Goal: Information Seeking & Learning: Check status

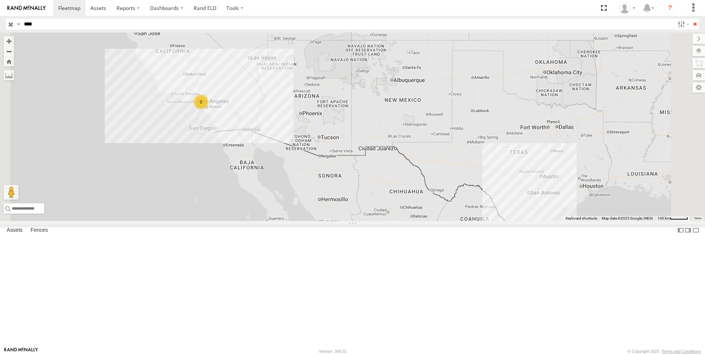
click at [39, 24] on input "****" at bounding box center [348, 24] width 654 height 11
type input "****"
click at [691, 19] on input "**" at bounding box center [695, 24] width 8 height 11
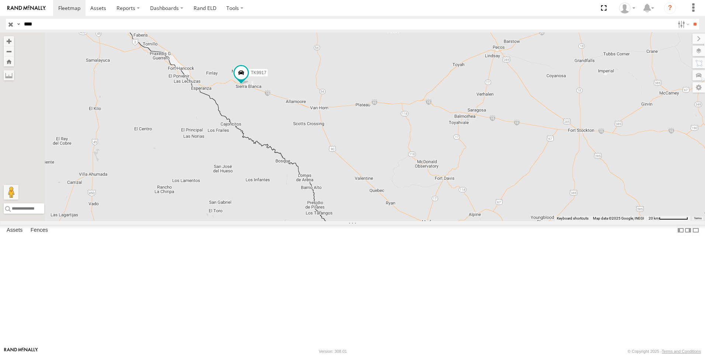
drag, startPoint x: -25, startPoint y: 27, endPoint x: -87, endPoint y: 23, distance: 62.5
click at [0, 23] on html at bounding box center [352, 177] width 705 height 355
click at [32, 23] on input "text" at bounding box center [348, 24] width 654 height 11
click at [691, 19] on input "**" at bounding box center [695, 24] width 8 height 11
click at [0, 0] on div "All Assets" at bounding box center [0, 0] width 0 height 0
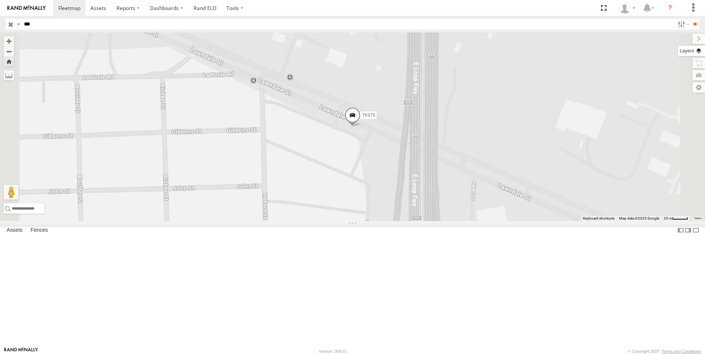
click at [702, 51] on label at bounding box center [691, 51] width 27 height 10
click at [0, 0] on span "Basemaps" at bounding box center [0, 0] width 0 height 0
click at [0, 0] on span "Satellite + Roadmap" at bounding box center [0, 0] width 0 height 0
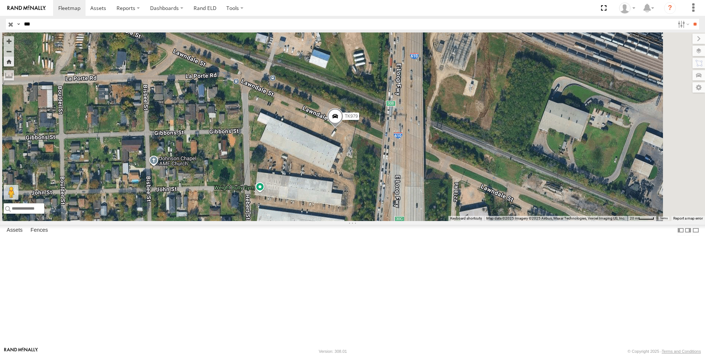
drag, startPoint x: 379, startPoint y: 101, endPoint x: 400, endPoint y: 110, distance: 23.3
click at [400, 110] on div "TK979" at bounding box center [352, 126] width 705 height 189
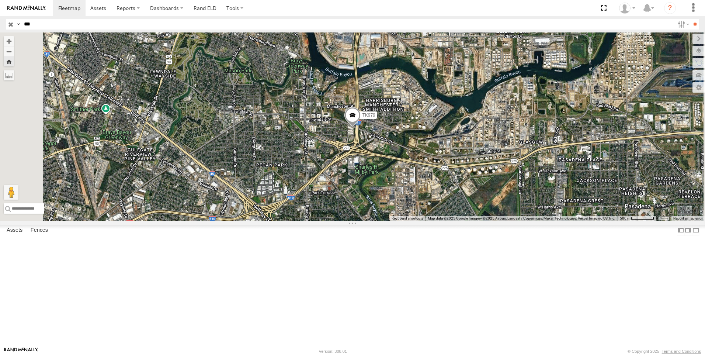
drag, startPoint x: 41, startPoint y: 23, endPoint x: -19, endPoint y: 31, distance: 60.6
click at [0, 31] on html at bounding box center [352, 177] width 705 height 355
click at [691, 19] on input "**" at bounding box center [695, 24] width 8 height 11
type input "*"
click at [691, 19] on input "**" at bounding box center [695, 24] width 8 height 11
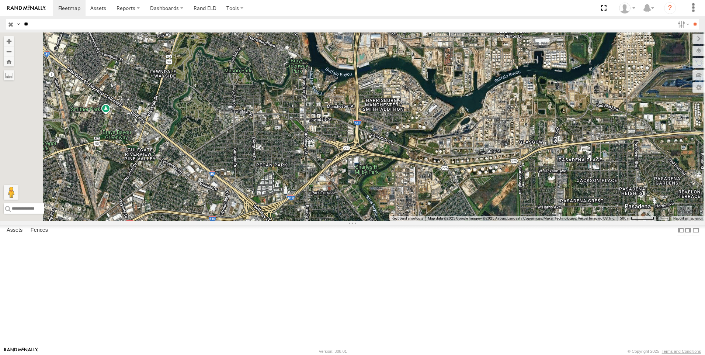
type input "*"
type input "***"
click at [691, 19] on input "**" at bounding box center [695, 24] width 8 height 11
click at [0, 0] on div "TL111" at bounding box center [0, 0] width 0 height 0
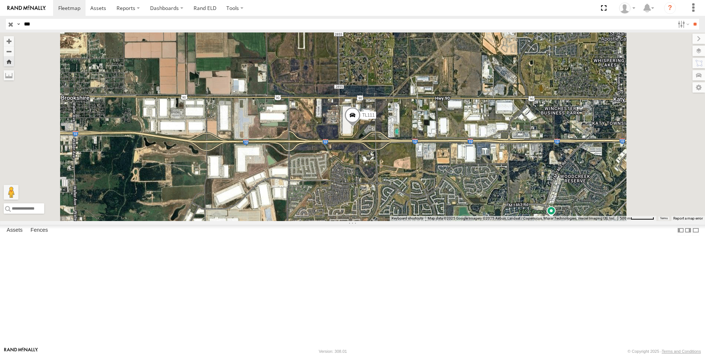
drag, startPoint x: 33, startPoint y: 28, endPoint x: -74, endPoint y: 46, distance: 108.5
click at [0, 46] on html at bounding box center [352, 177] width 705 height 355
click at [691, 19] on input "**" at bounding box center [695, 24] width 8 height 11
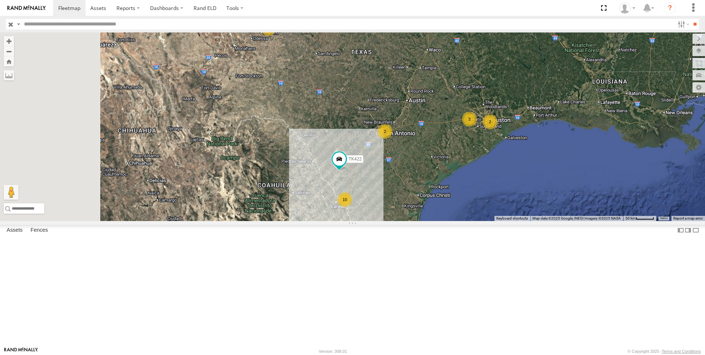
drag, startPoint x: 370, startPoint y: 238, endPoint x: 511, endPoint y: 206, distance: 144.2
click at [511, 206] on div "2 3 10 3 2 2 2 TK422" at bounding box center [352, 126] width 705 height 189
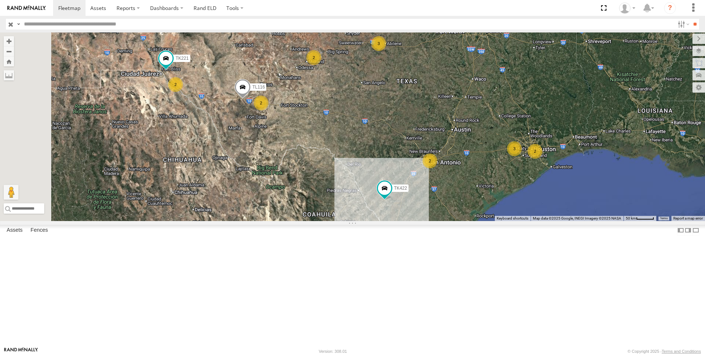
drag, startPoint x: 324, startPoint y: 156, endPoint x: 370, endPoint y: 186, distance: 54.6
click at [370, 186] on div "2 3 10 3 2 2 2 TK422 2 2 TK221 TL116" at bounding box center [352, 126] width 705 height 189
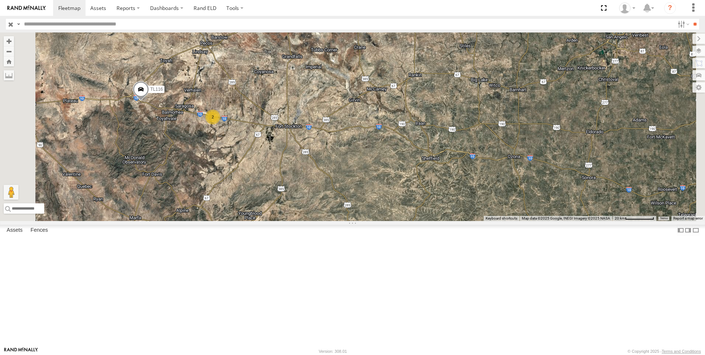
drag, startPoint x: 273, startPoint y: 127, endPoint x: 277, endPoint y: 203, distance: 76.1
click at [277, 203] on div "TK422 TK221 TL116 2" at bounding box center [352, 126] width 705 height 189
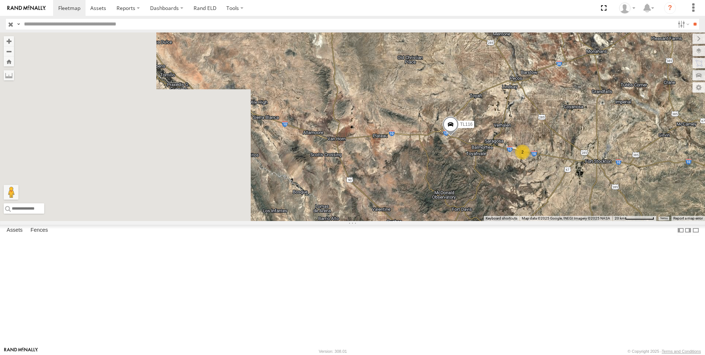
drag, startPoint x: 278, startPoint y: 200, endPoint x: 588, endPoint y: 235, distance: 311.9
click at [588, 221] on div "TK422 TK221 TL116 2" at bounding box center [352, 126] width 705 height 189
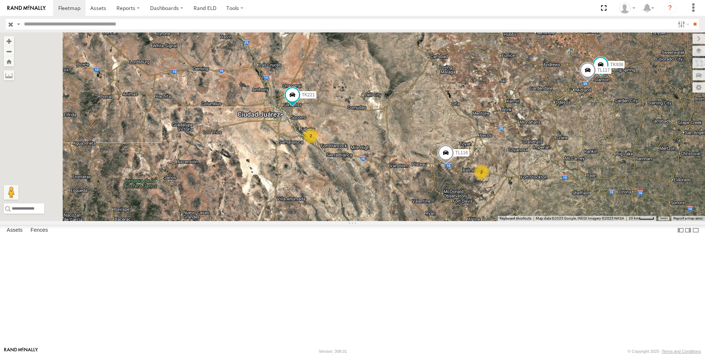
drag, startPoint x: 347, startPoint y: 180, endPoint x: 367, endPoint y: 213, distance: 38.7
click at [367, 213] on div "TK422 TK221 TL116 2 2 TL117 TK938" at bounding box center [352, 126] width 705 height 189
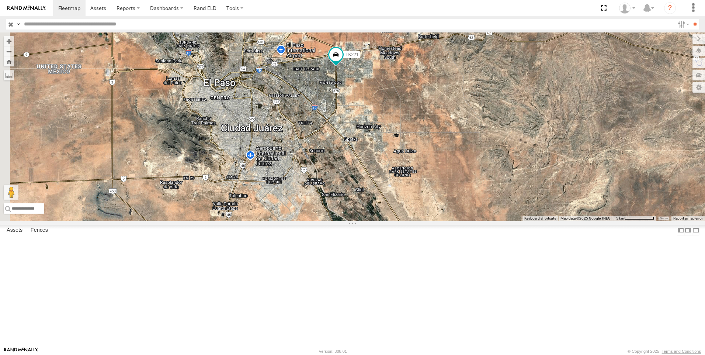
drag, startPoint x: 379, startPoint y: 236, endPoint x: 425, endPoint y: 276, distance: 60.7
click at [425, 221] on div "TK422 TK221 TL116 TL117 TK938 TL045 TK9917" at bounding box center [352, 126] width 705 height 189
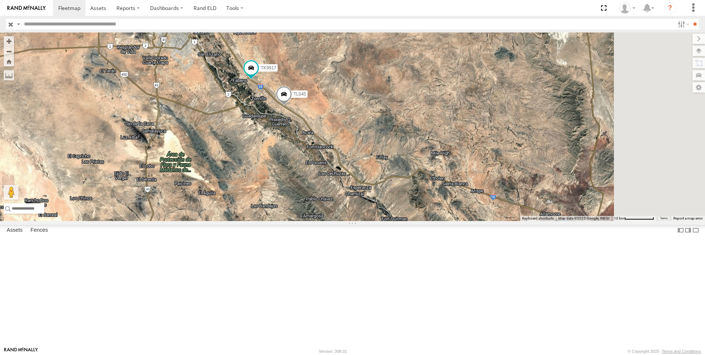
drag, startPoint x: 514, startPoint y: 249, endPoint x: 372, endPoint y: 111, distance: 198.3
click at [372, 111] on div "TK422 TK221 TL116 TL117 TK938 TL045 TK9917" at bounding box center [352, 126] width 705 height 189
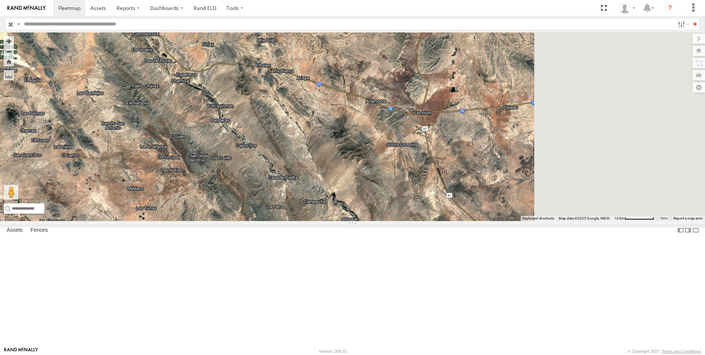
drag, startPoint x: 503, startPoint y: 287, endPoint x: 346, endPoint y: 186, distance: 186.5
click at [346, 186] on div "TK422 TK221 TL116 TL117 TK938 TL045 TK9917" at bounding box center [352, 126] width 705 height 189
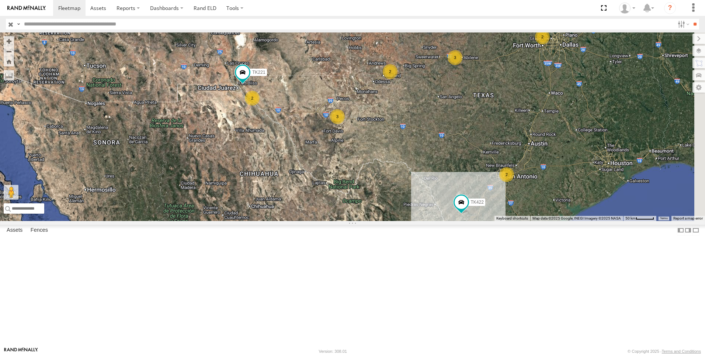
drag, startPoint x: 444, startPoint y: 220, endPoint x: 419, endPoint y: 197, distance: 33.7
click at [419, 197] on div "TK422 TK221 2 2 3 3 2 2" at bounding box center [352, 126] width 705 height 189
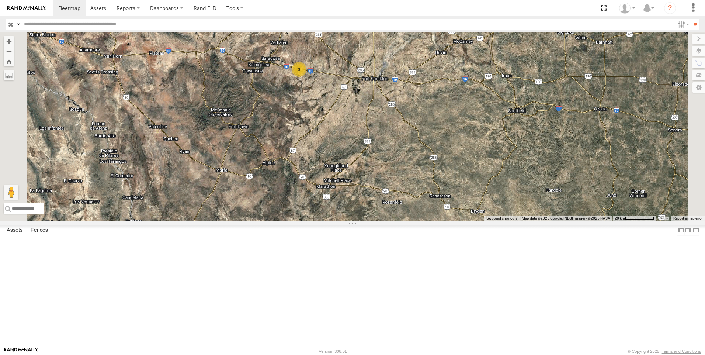
click at [307, 77] on div "3" at bounding box center [299, 69] width 15 height 15
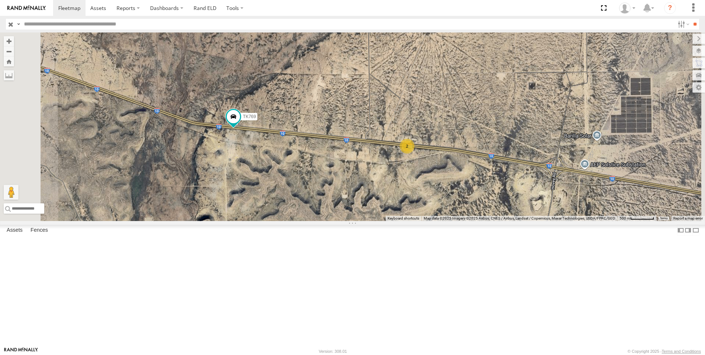
click at [415, 153] on div "2" at bounding box center [407, 146] width 15 height 15
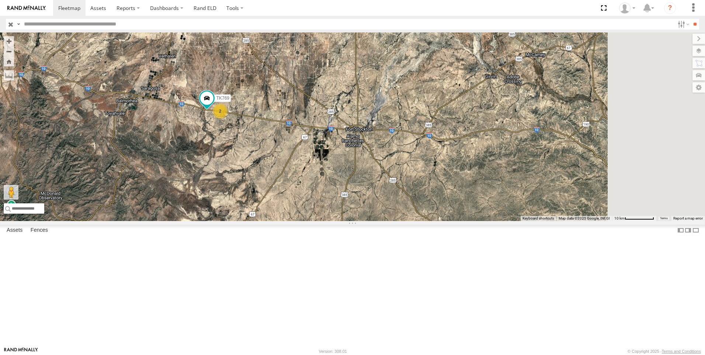
drag, startPoint x: 522, startPoint y: 253, endPoint x: 362, endPoint y: 205, distance: 167.3
click at [362, 205] on div "TK422 TK221 TK769 2" at bounding box center [352, 126] width 705 height 189
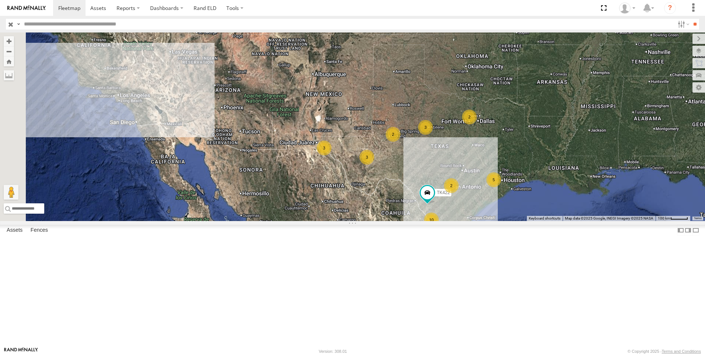
drag, startPoint x: 246, startPoint y: 222, endPoint x: 418, endPoint y: 247, distance: 173.7
click at [418, 221] on div "TK422 2 3 5 10 3 3 2 2" at bounding box center [352, 126] width 705 height 189
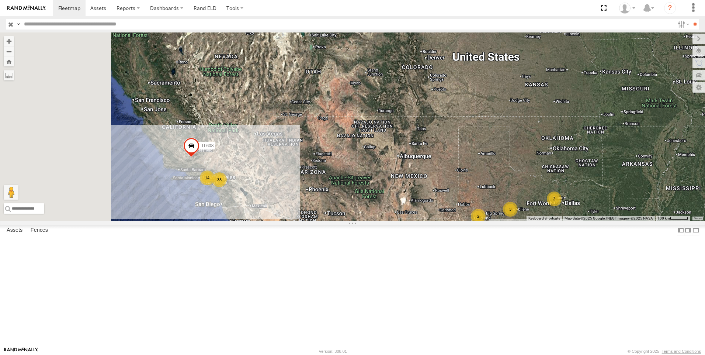
drag, startPoint x: 321, startPoint y: 206, endPoint x: 443, endPoint y: 305, distance: 157.0
click at [443, 221] on div "TK422 TL608 2 3 14 33 5 10 3 3 2 2" at bounding box center [352, 126] width 705 height 189
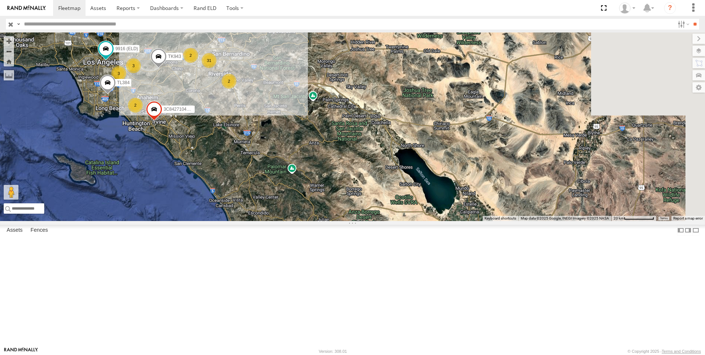
drag, startPoint x: 432, startPoint y: 254, endPoint x: 327, endPoint y: 168, distance: 135.8
click at [327, 168] on div "TK422 TL608 TL844 3 31 2 3C8427104DF8 2 3 2 TK943 TL384 9916 (ELD)" at bounding box center [352, 126] width 705 height 189
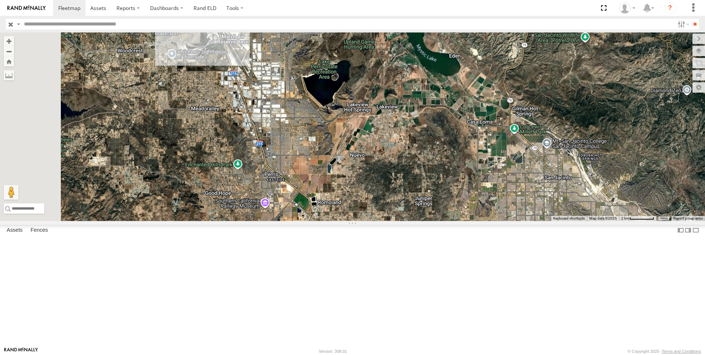
drag, startPoint x: 300, startPoint y: 118, endPoint x: 378, endPoint y: 252, distance: 155.5
click at [377, 221] on div "TK422 TL608 TL844 3C8427104DF8 TK943 TL384 9916 (ELD) TL027" at bounding box center [352, 126] width 705 height 189
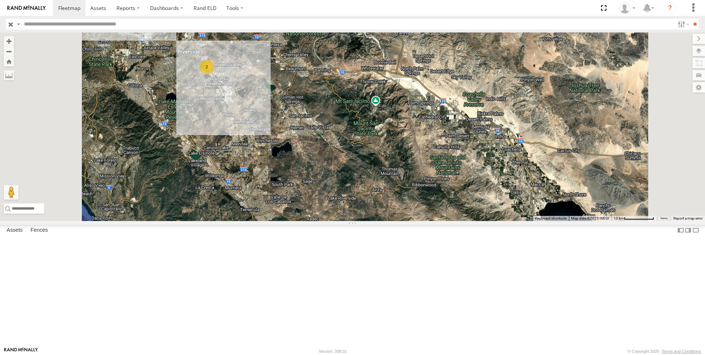
click at [29, 26] on input "text" at bounding box center [348, 24] width 654 height 11
click at [691, 19] on input "**" at bounding box center [695, 24] width 8 height 11
click at [36, 26] on input "***" at bounding box center [348, 24] width 654 height 11
type input "*"
click at [691, 19] on input "**" at bounding box center [695, 24] width 8 height 11
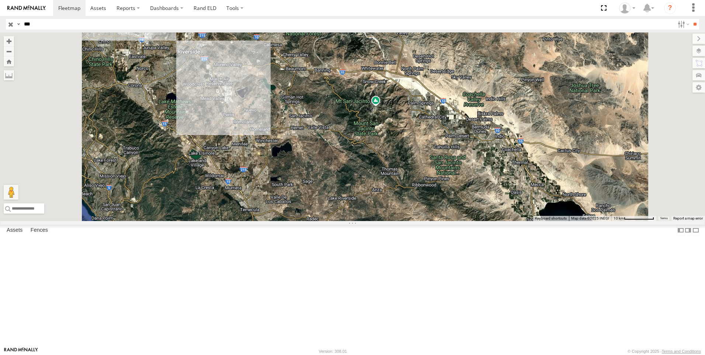
click at [0, 0] on div "TK227" at bounding box center [0, 0] width 0 height 0
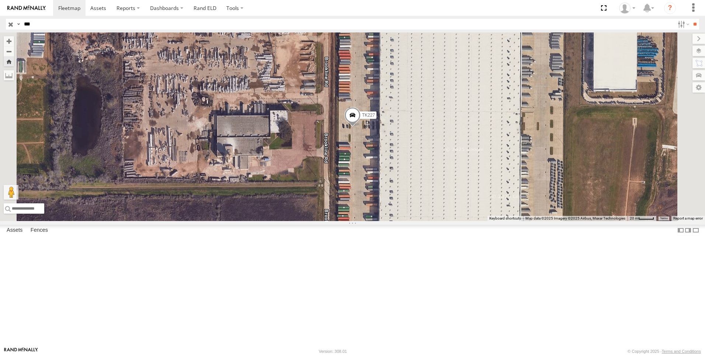
drag, startPoint x: 38, startPoint y: 26, endPoint x: -14, endPoint y: 31, distance: 51.5
click at [0, 31] on html at bounding box center [352, 177] width 705 height 355
click at [691, 19] on input "**" at bounding box center [695, 24] width 8 height 11
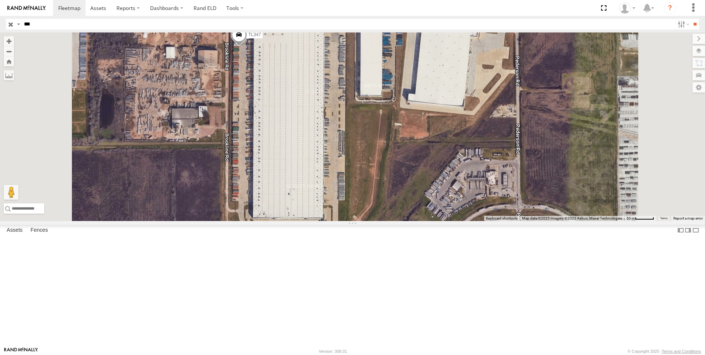
drag, startPoint x: 369, startPoint y: 79, endPoint x: 369, endPoint y: 136, distance: 57.2
click at [369, 136] on div "TL347" at bounding box center [352, 126] width 705 height 189
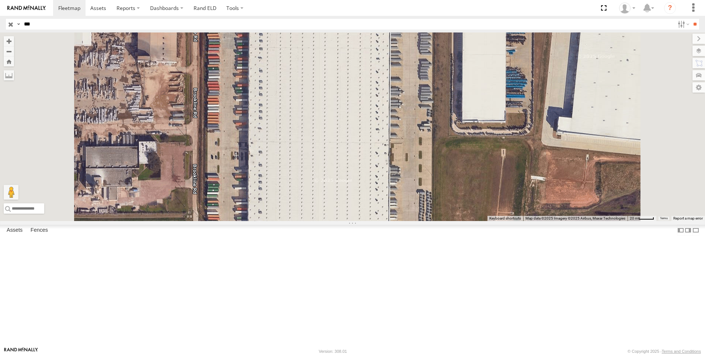
drag, startPoint x: 35, startPoint y: 26, endPoint x: -94, endPoint y: 18, distance: 129.8
click at [0, 18] on html at bounding box center [352, 177] width 705 height 355
click at [691, 19] on input "**" at bounding box center [695, 24] width 8 height 11
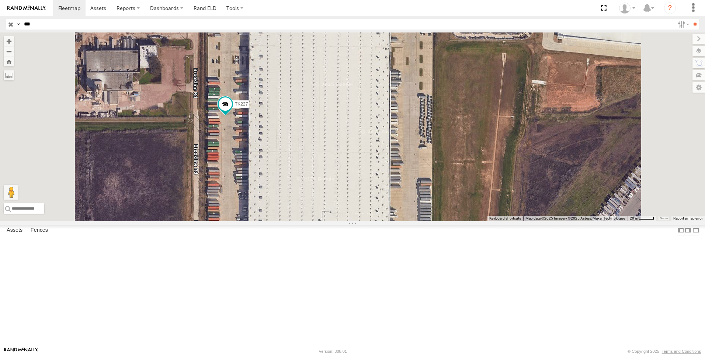
drag, startPoint x: 333, startPoint y: 154, endPoint x: 335, endPoint y: 106, distance: 48.0
click at [335, 106] on div "TK227" at bounding box center [352, 126] width 705 height 189
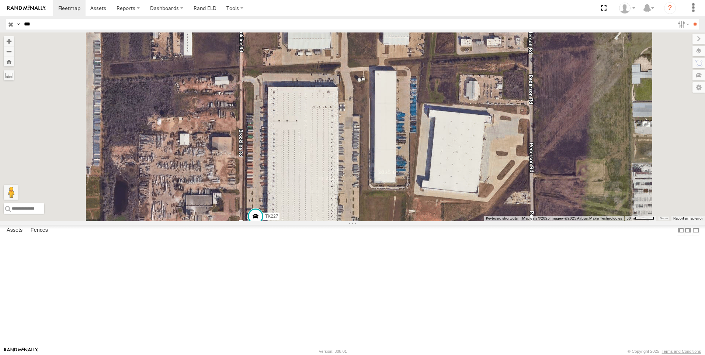
drag, startPoint x: 393, startPoint y: 203, endPoint x: 395, endPoint y: 225, distance: 21.9
click at [395, 221] on div "TK227" at bounding box center [352, 126] width 705 height 189
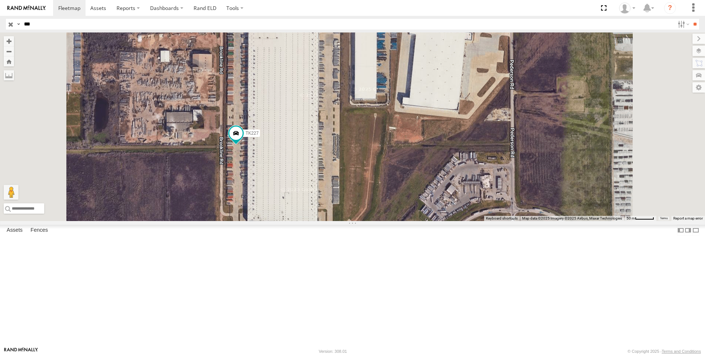
drag, startPoint x: 383, startPoint y: 203, endPoint x: 369, endPoint y: 135, distance: 70.0
click at [369, 135] on div "TK227" at bounding box center [352, 126] width 705 height 189
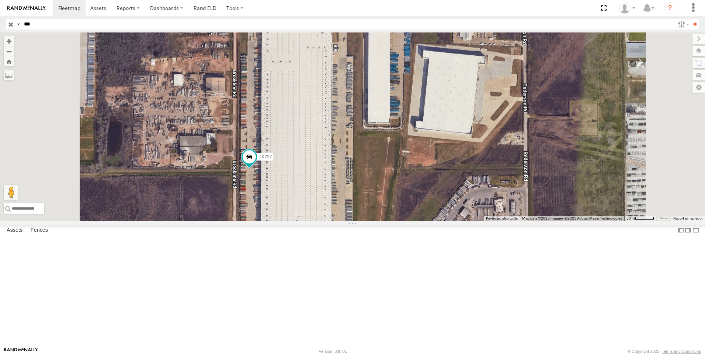
drag, startPoint x: 368, startPoint y: 108, endPoint x: 380, endPoint y: 136, distance: 30.2
click at [380, 136] on div "TK227" at bounding box center [352, 126] width 705 height 189
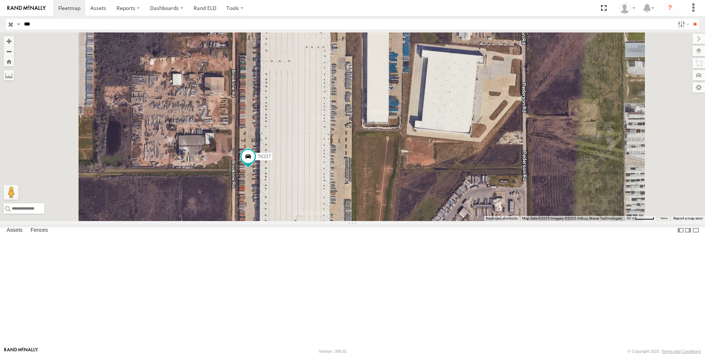
drag, startPoint x: 34, startPoint y: 25, endPoint x: 32, endPoint y: 41, distance: 16.0
click at [13, 33] on body at bounding box center [352, 177] width 705 height 355
click at [259, 149] on span at bounding box center [251, 142] width 13 height 13
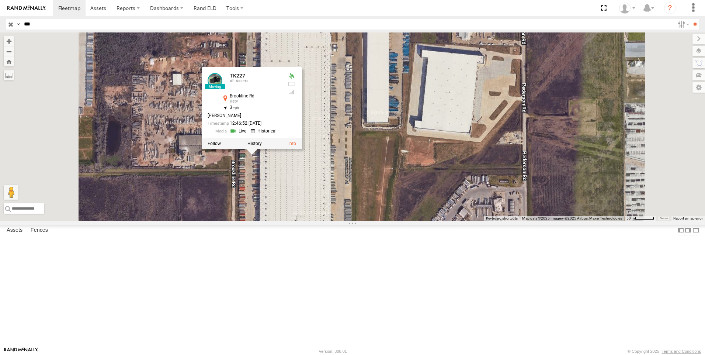
click at [249, 134] on link at bounding box center [239, 130] width 19 height 7
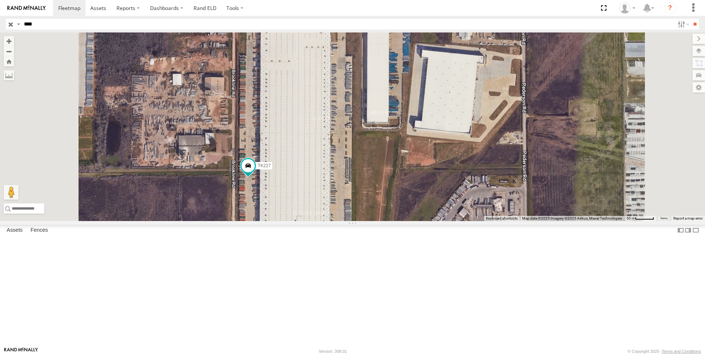
type input "****"
click at [691, 19] on input "**" at bounding box center [695, 24] width 8 height 11
click at [0, 0] on div "9916 (ELD)" at bounding box center [0, 0] width 0 height 0
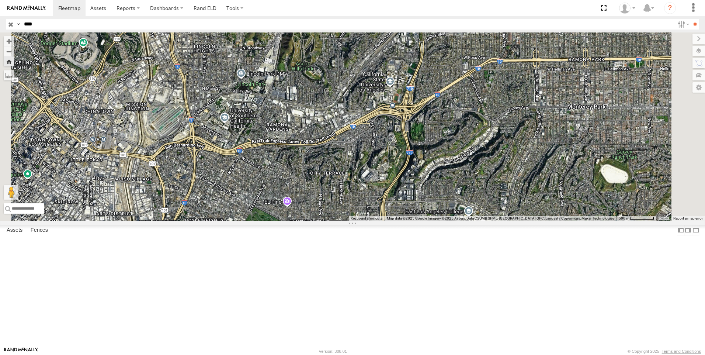
click at [46, 27] on input "****" at bounding box center [348, 24] width 654 height 11
drag, startPoint x: 46, startPoint y: 27, endPoint x: -27, endPoint y: 39, distance: 74.1
click at [0, 39] on html at bounding box center [352, 177] width 705 height 355
